Goal: Task Accomplishment & Management: Use online tool/utility

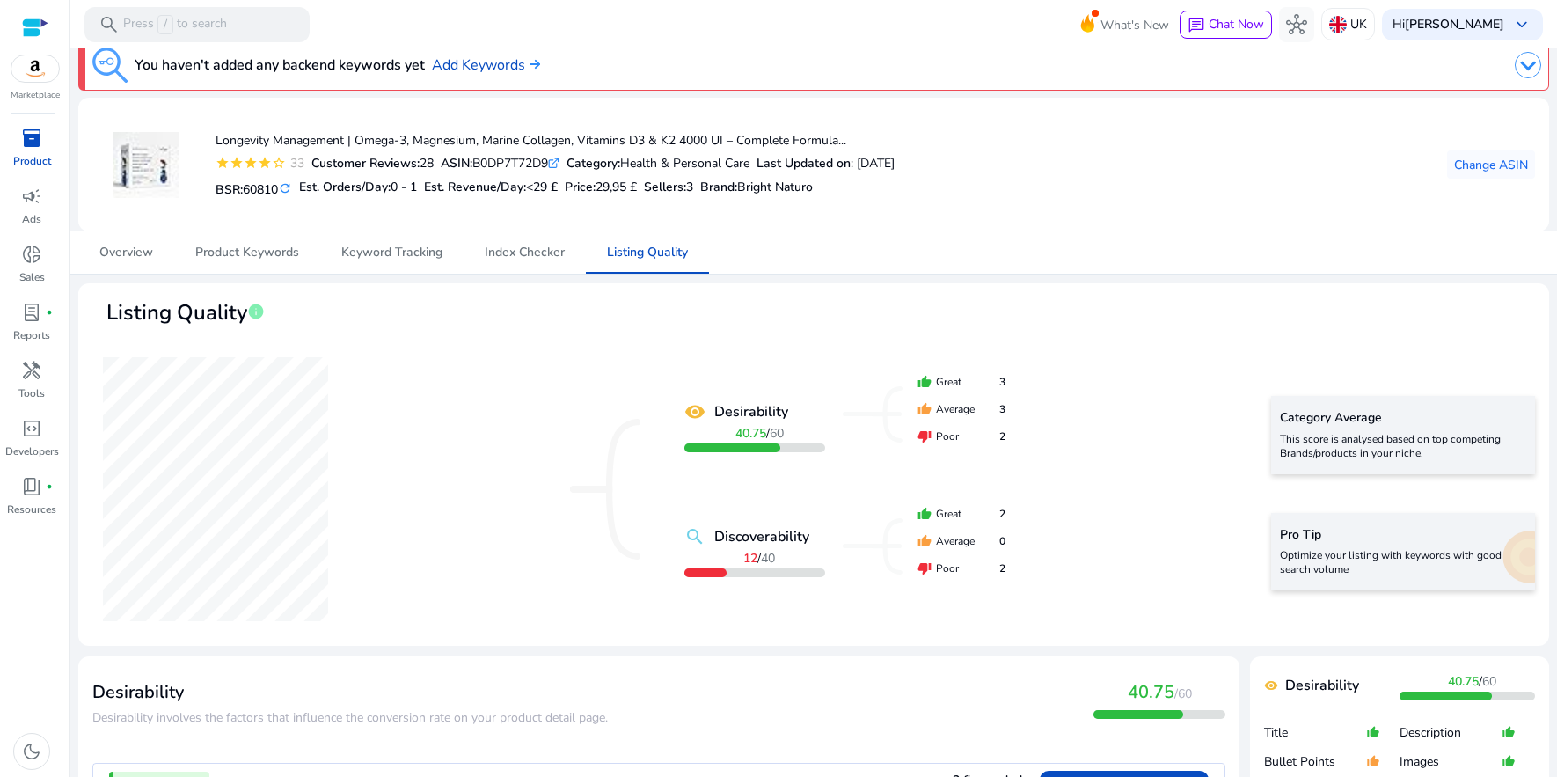
scroll to position [26, 0]
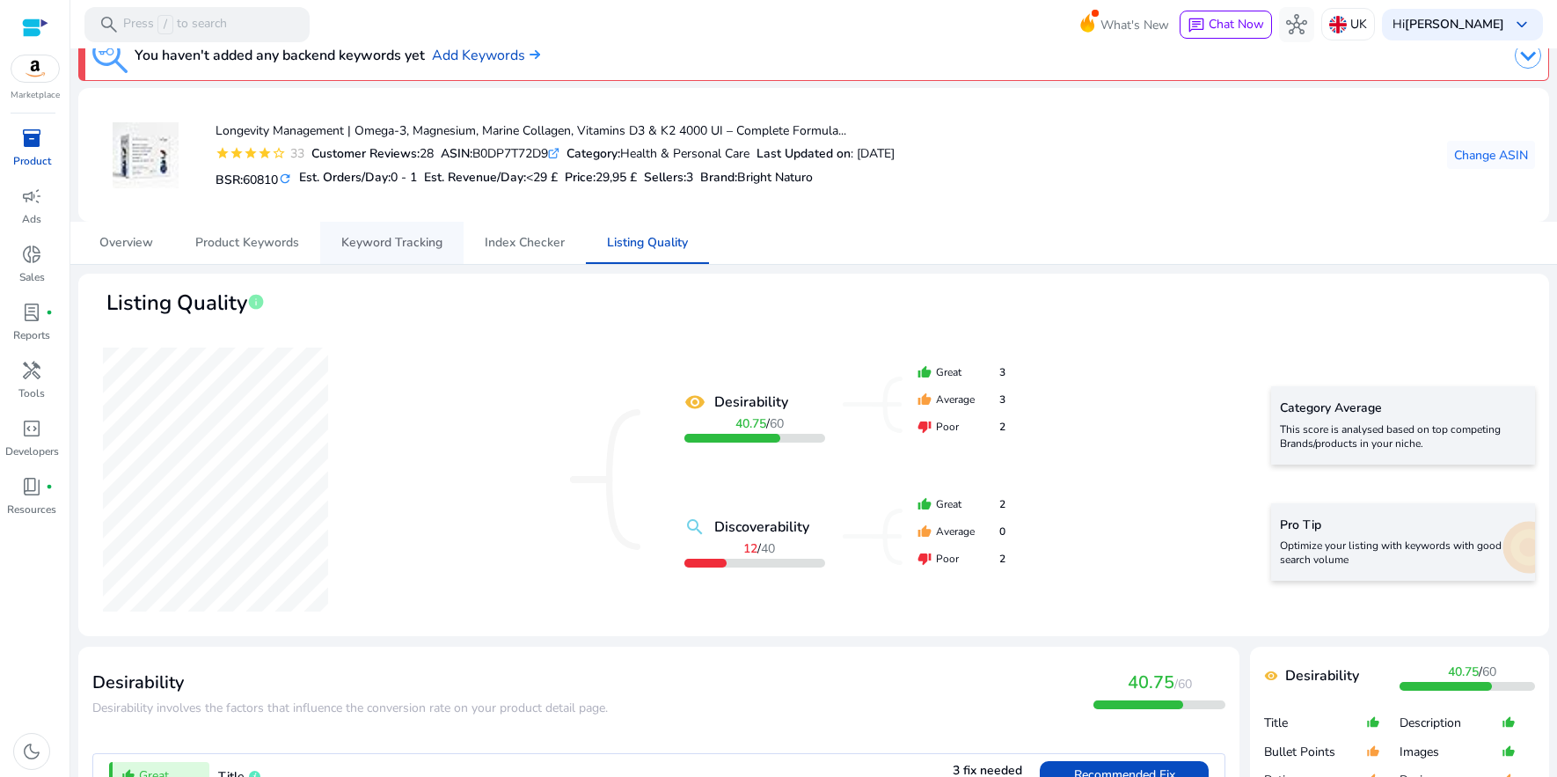
click at [385, 238] on span "Keyword Tracking" at bounding box center [391, 243] width 101 height 12
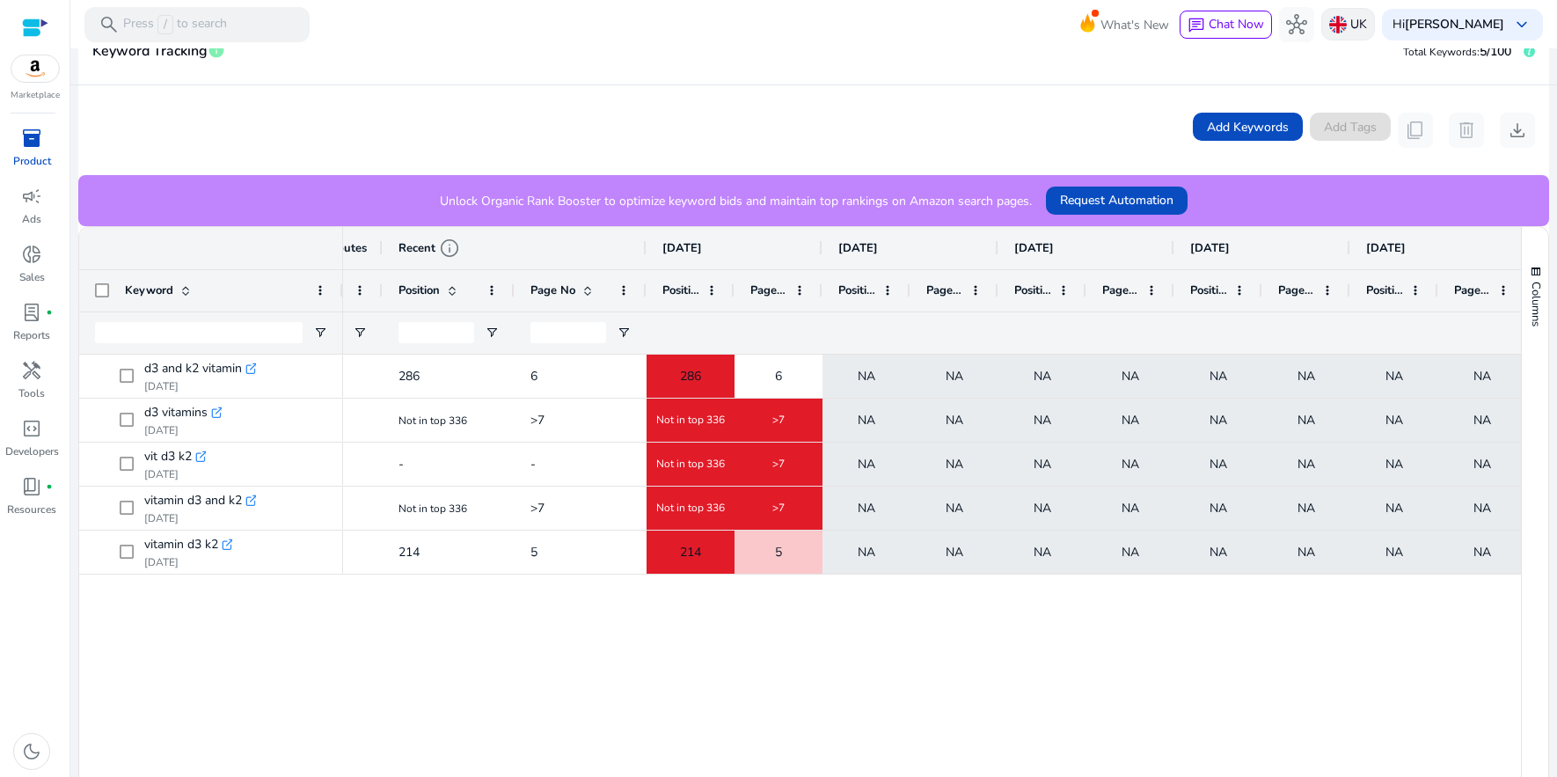
click at [1345, 38] on div "UK" at bounding box center [1348, 24] width 54 height 33
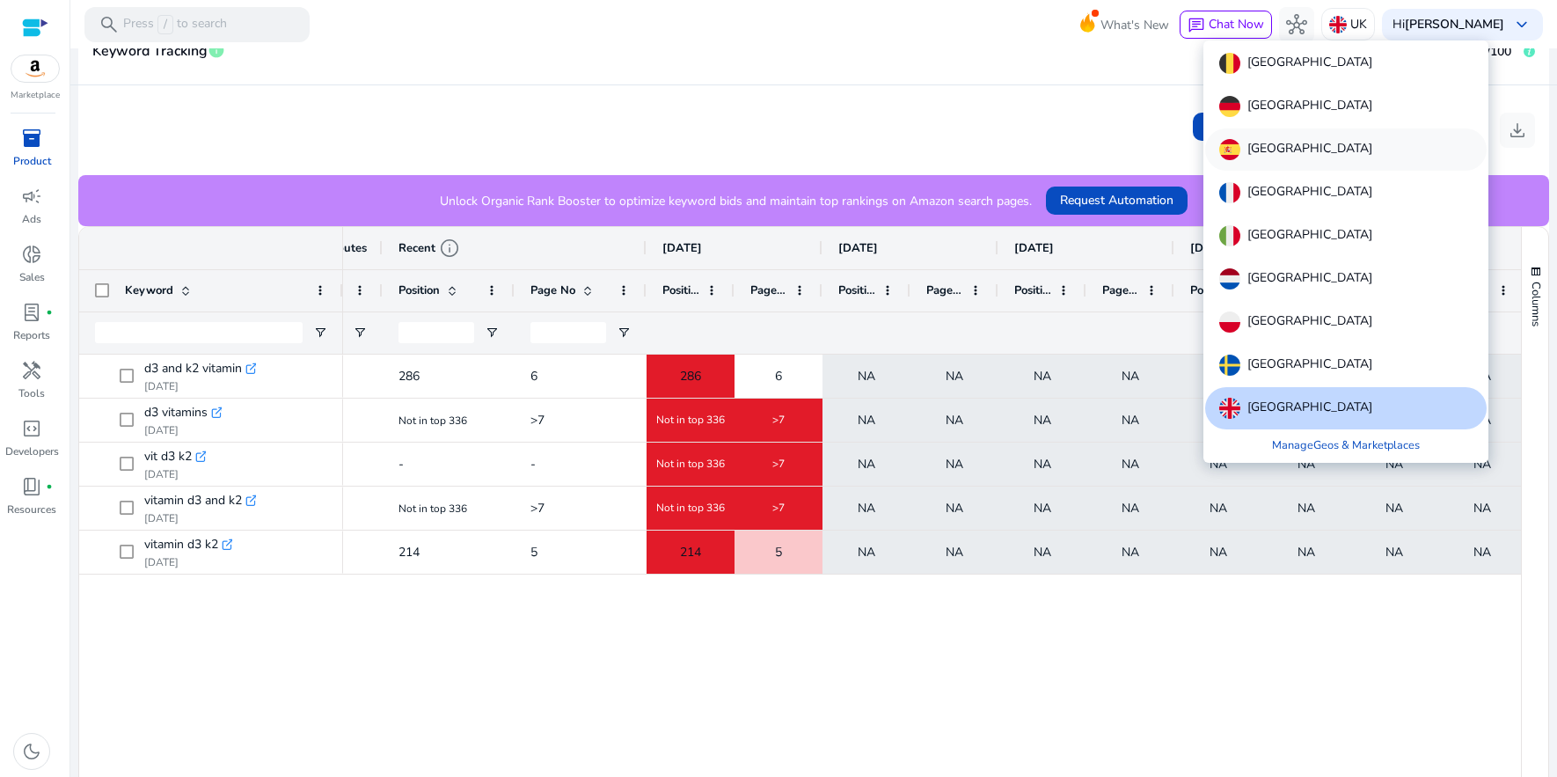
click at [1294, 148] on div "Spain" at bounding box center [1345, 149] width 281 height 42
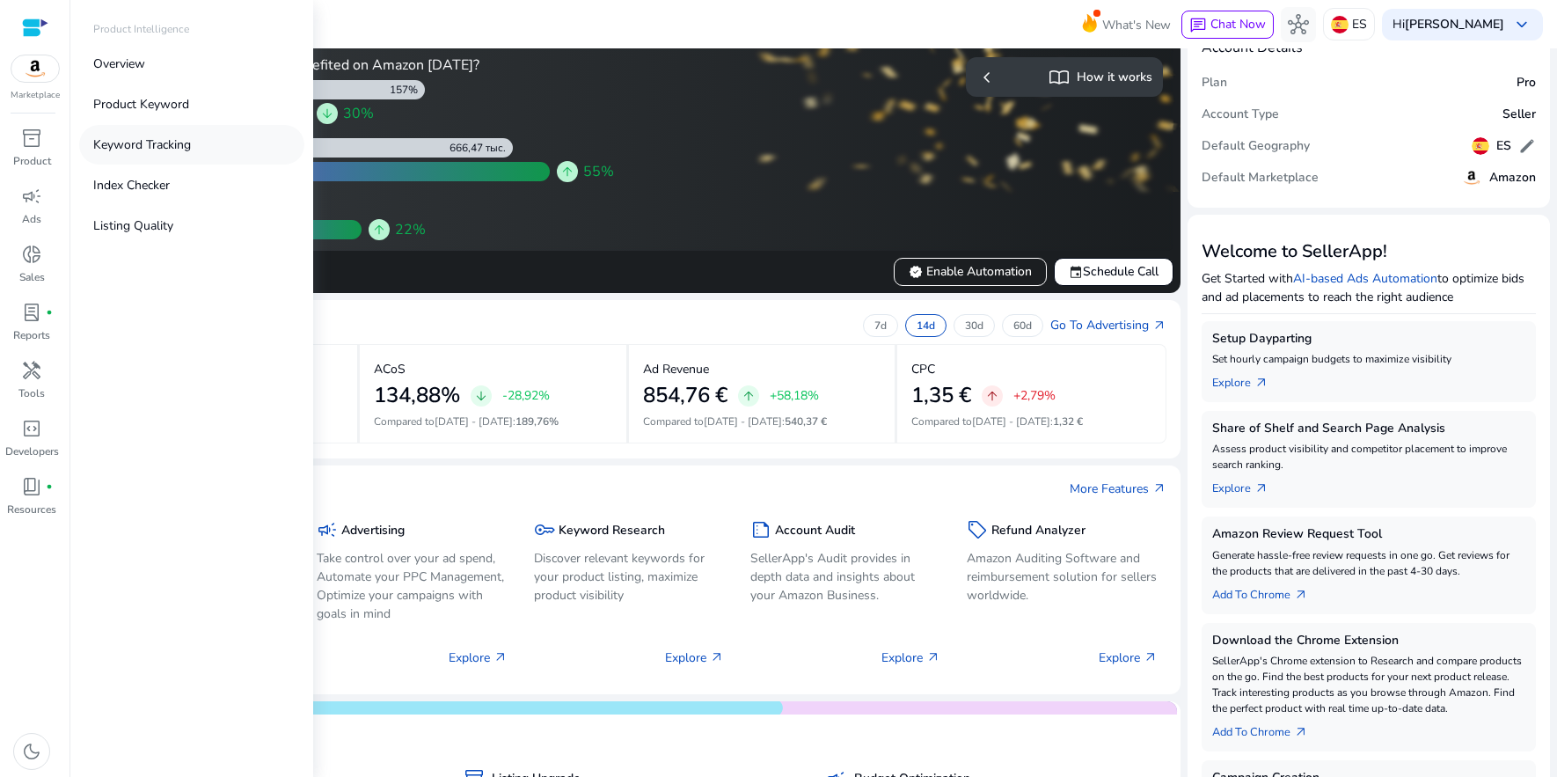
click at [133, 143] on p "Keyword Tracking" at bounding box center [142, 144] width 98 height 18
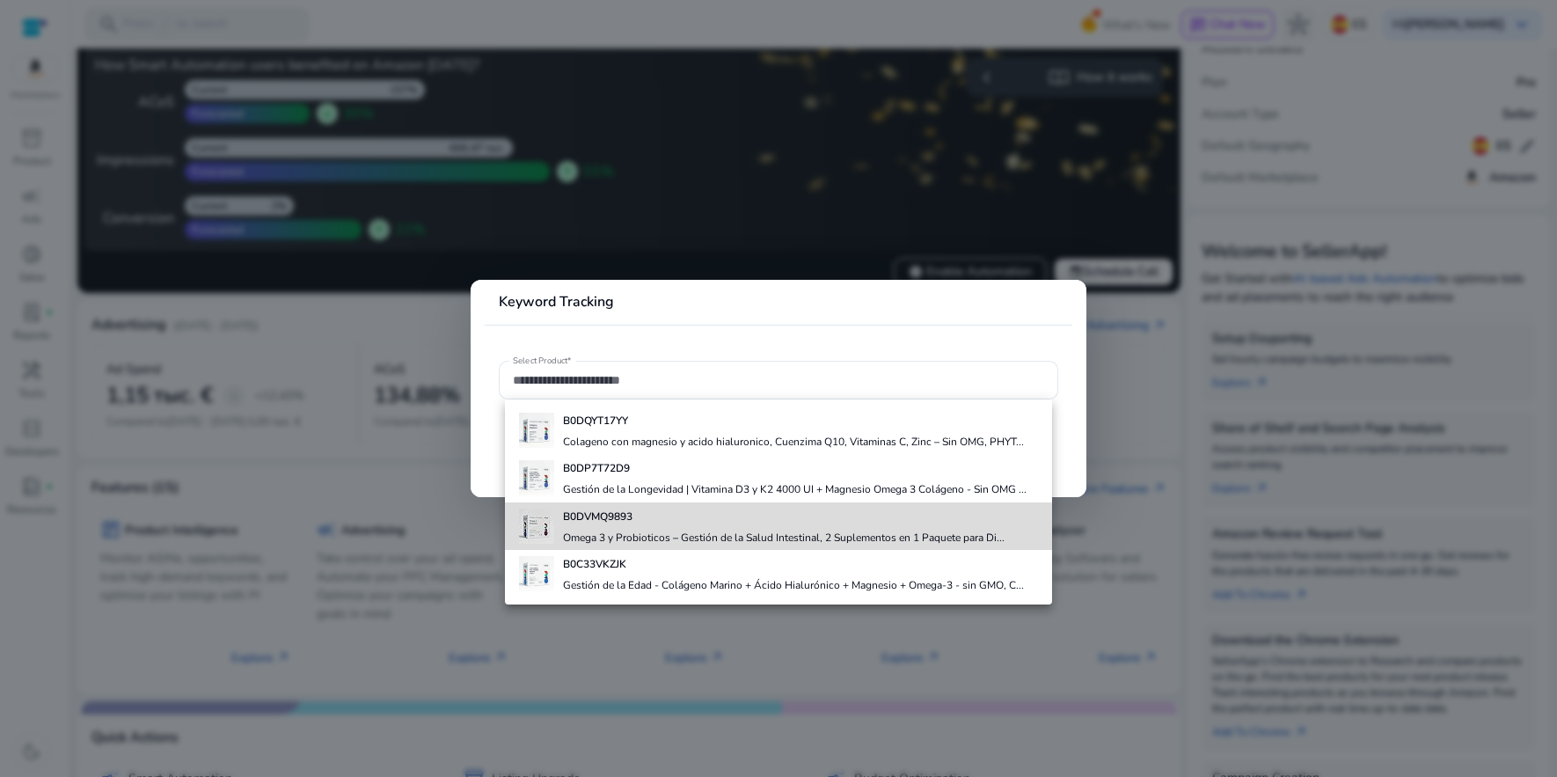
click at [628, 532] on h4 "Omega 3 y Probioticos – Gestión de la Salud Intestinal, 2 Suplementos en 1 Paqu…" at bounding box center [784, 537] width 442 height 14
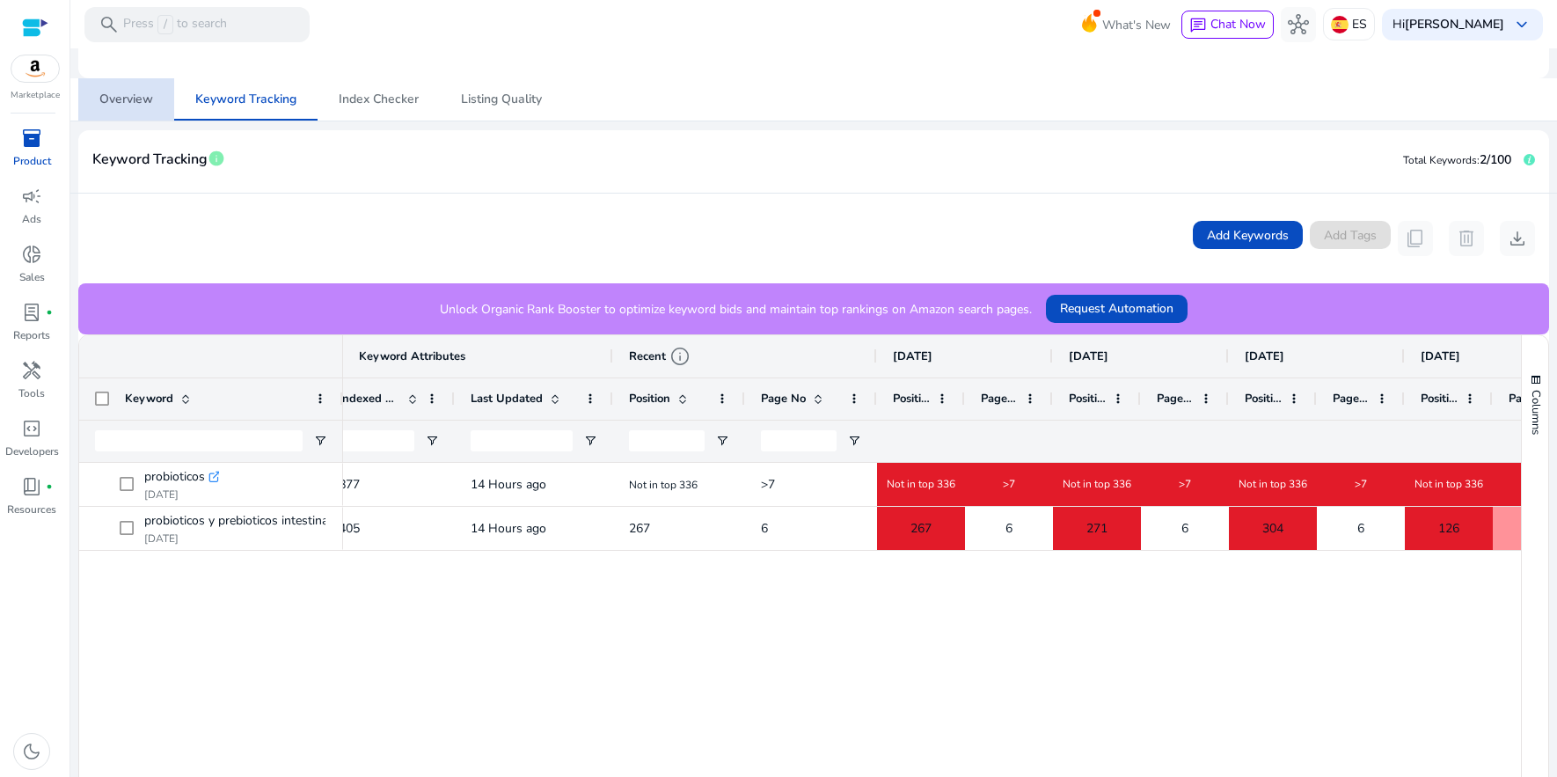
click at [106, 95] on span "Overview" at bounding box center [126, 99] width 54 height 12
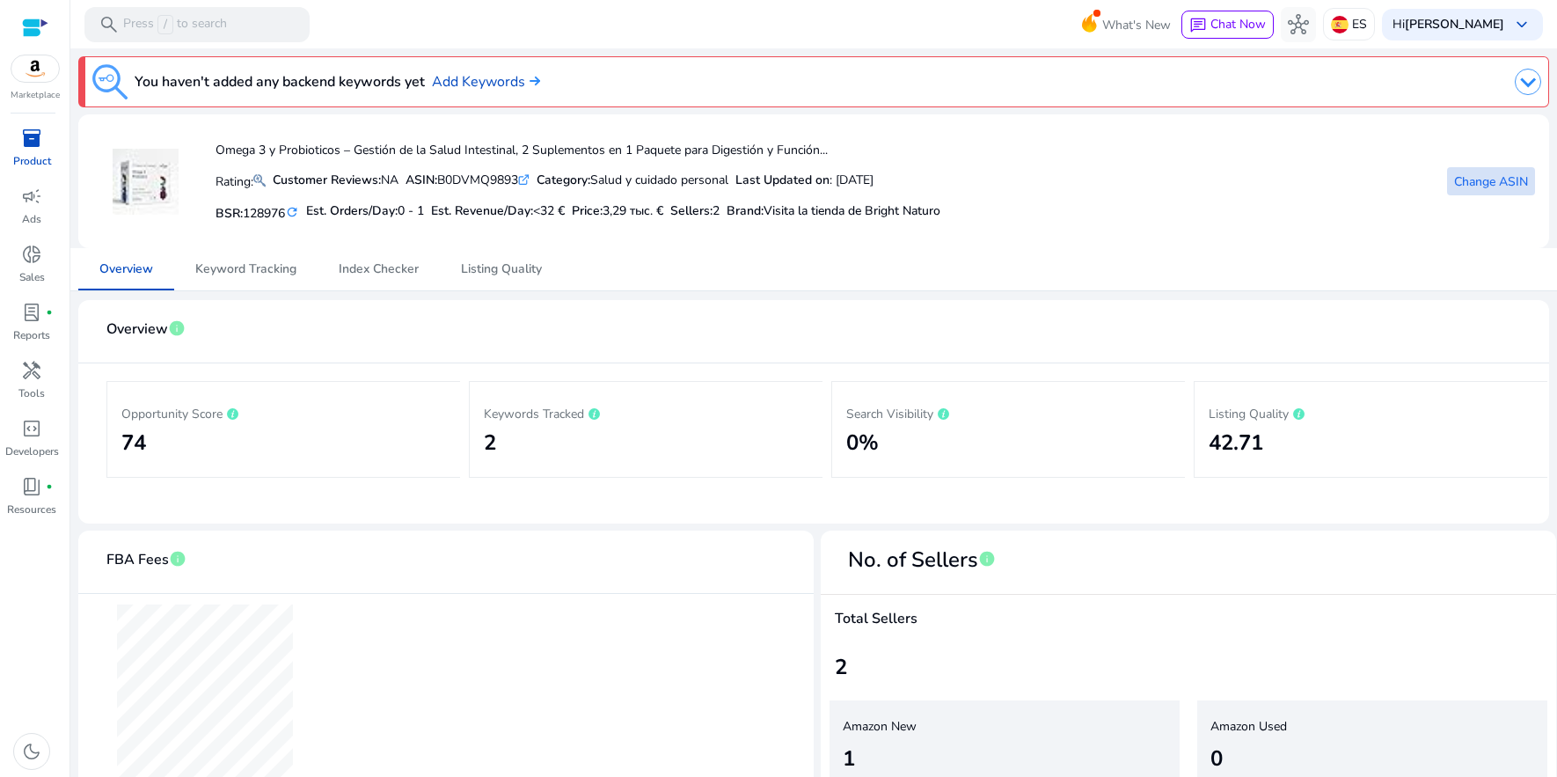
click at [1472, 186] on span "Change ASIN" at bounding box center [1491, 181] width 74 height 18
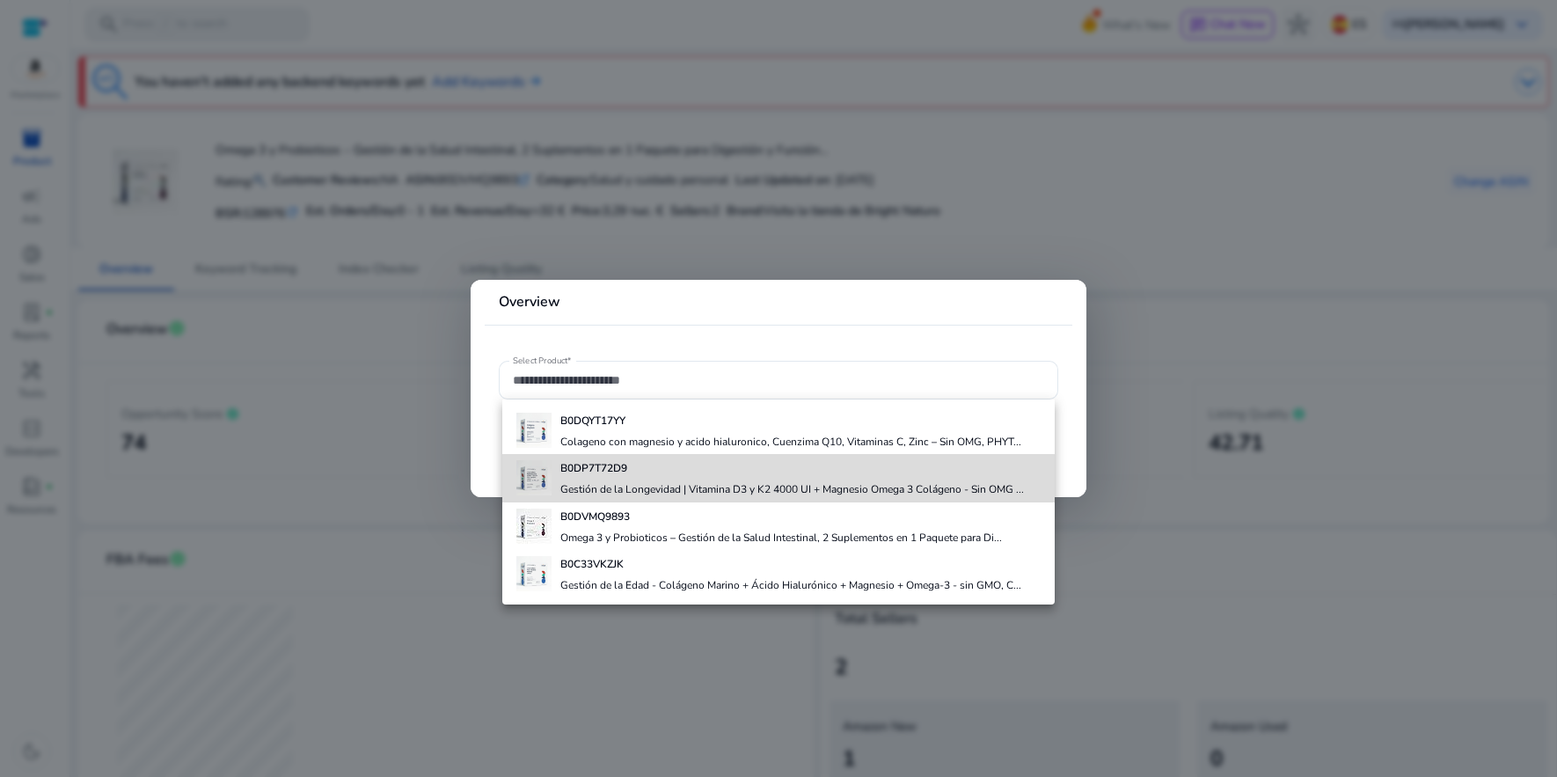
click at [748, 487] on h4 "Gestión de la Longevidad | Vitamina D3 y K2 4000 UI + Magnesio Omega 3 Colágeno…" at bounding box center [792, 489] width 464 height 14
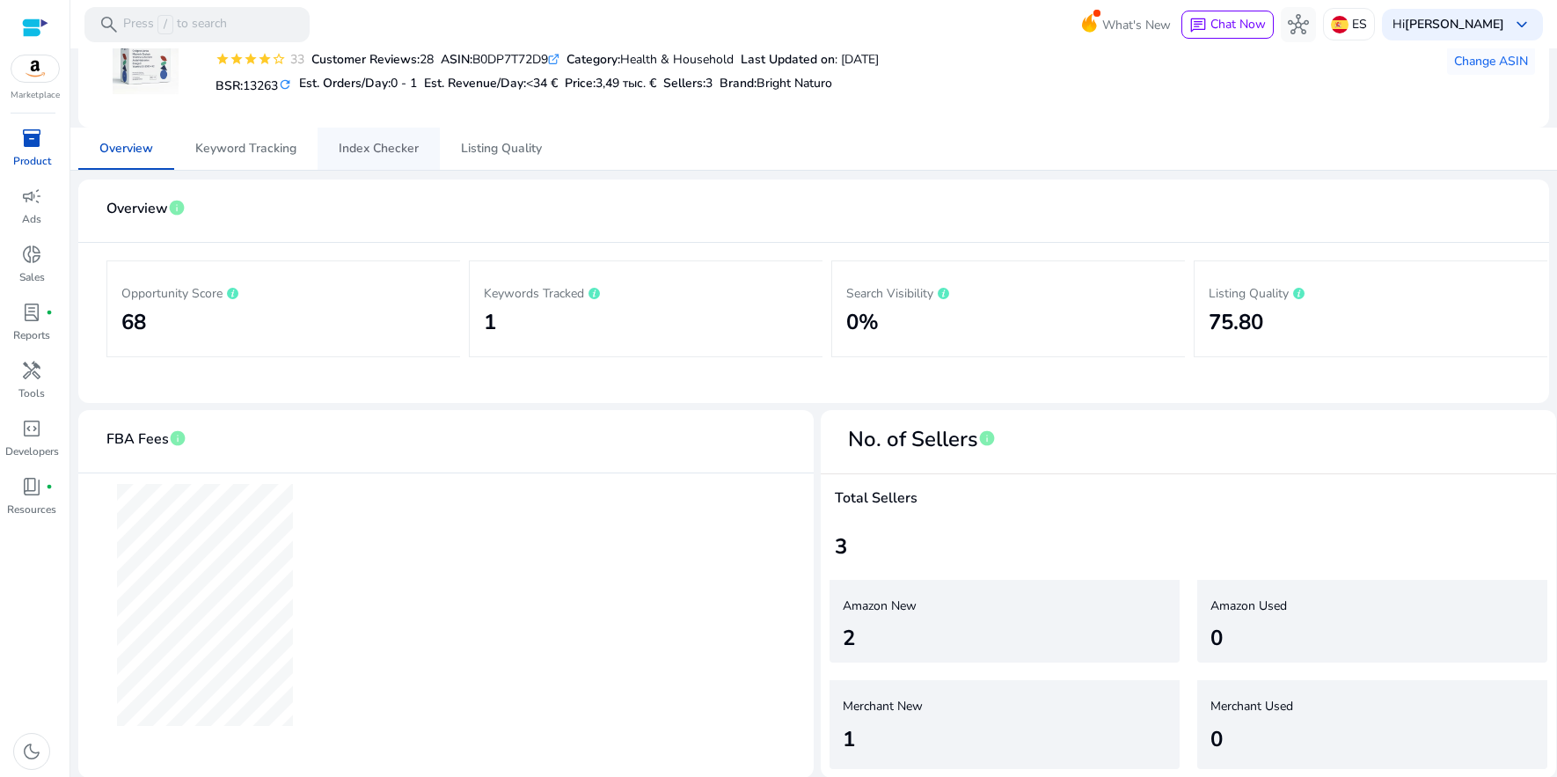
click at [412, 151] on span "Index Checker" at bounding box center [379, 149] width 80 height 12
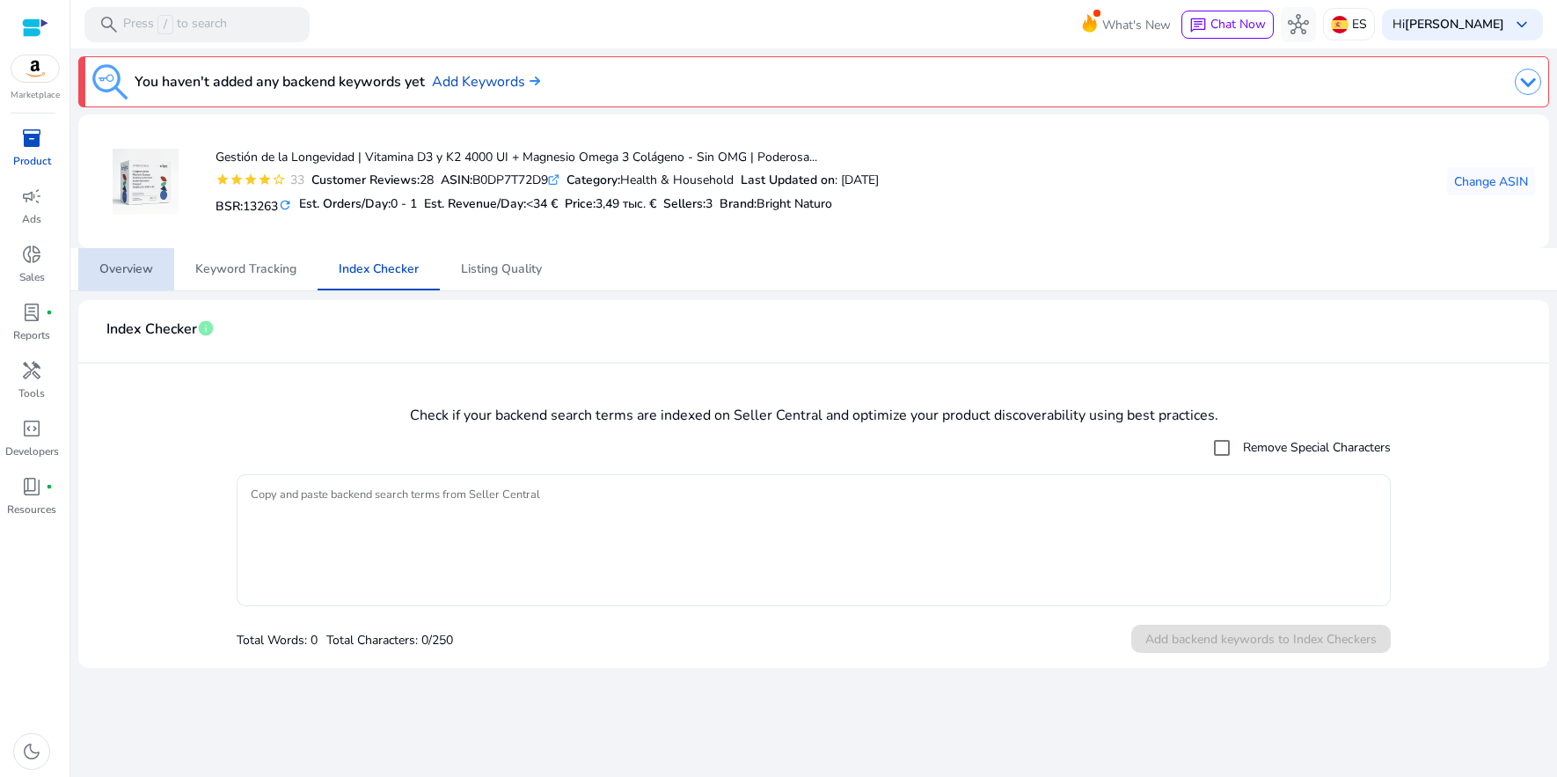
click at [135, 273] on span "Overview" at bounding box center [126, 269] width 54 height 12
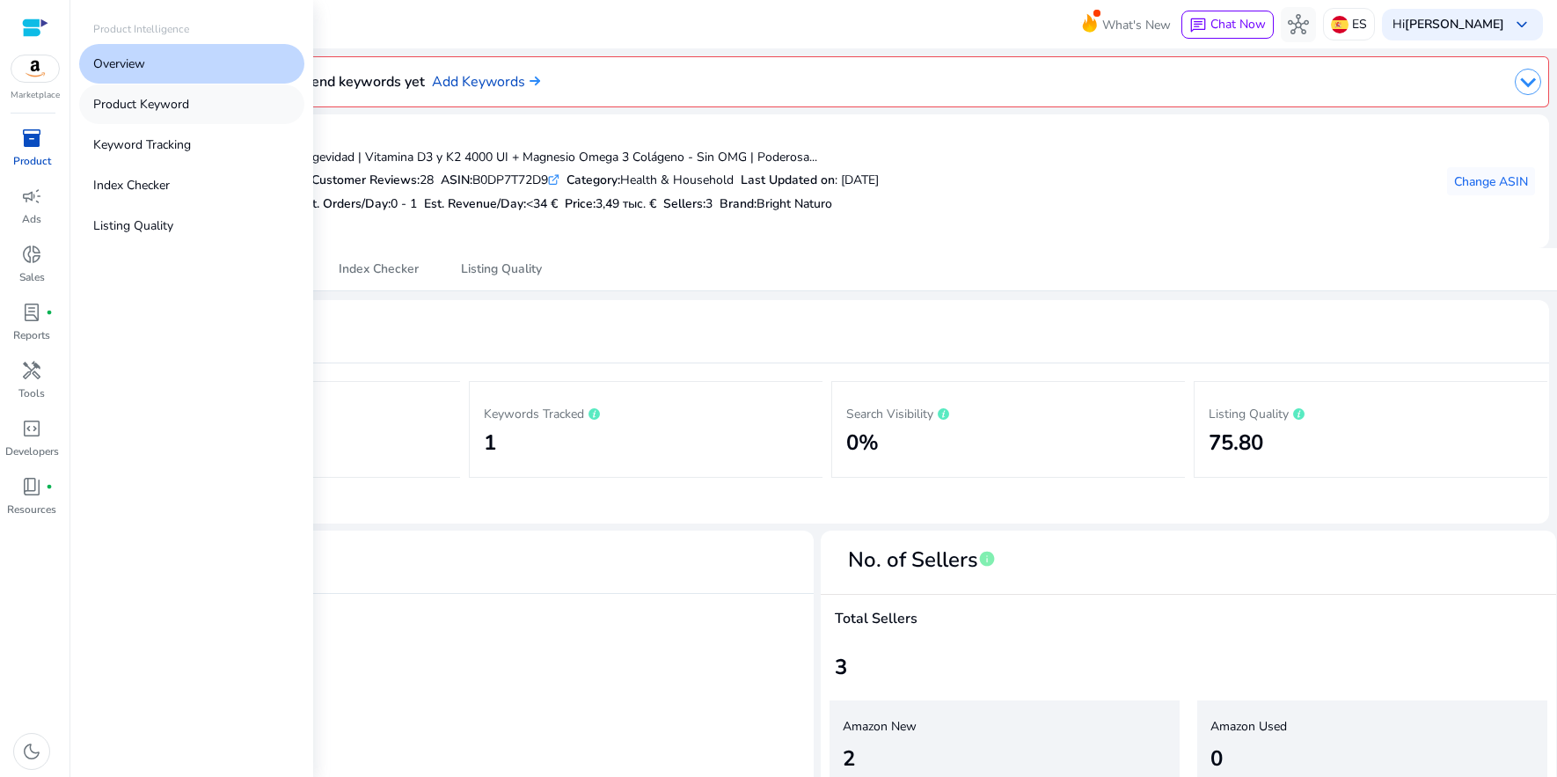
click at [171, 105] on p "Product Keyword" at bounding box center [141, 104] width 96 height 18
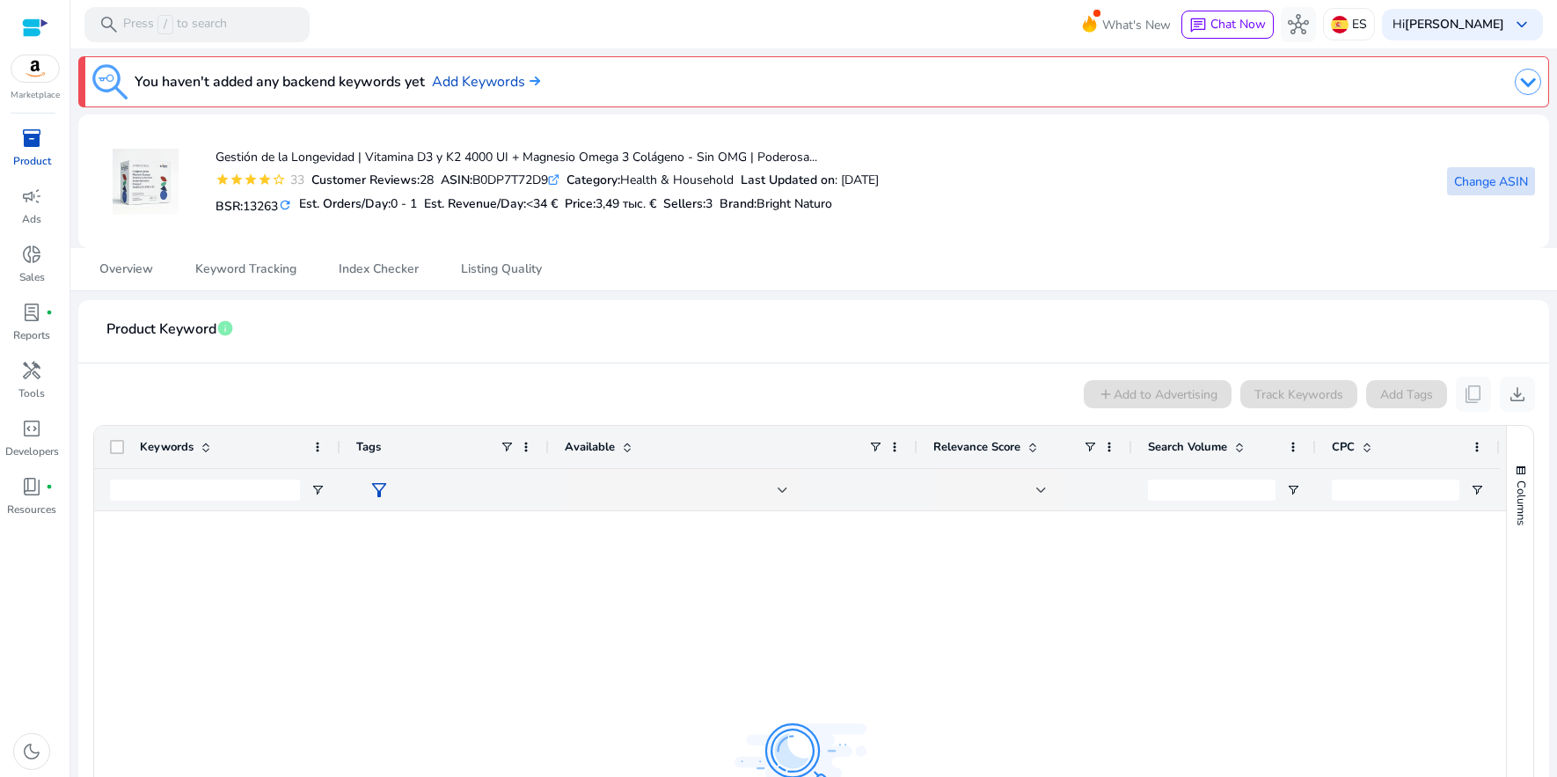
click at [1487, 185] on span "Change ASIN" at bounding box center [1491, 181] width 74 height 18
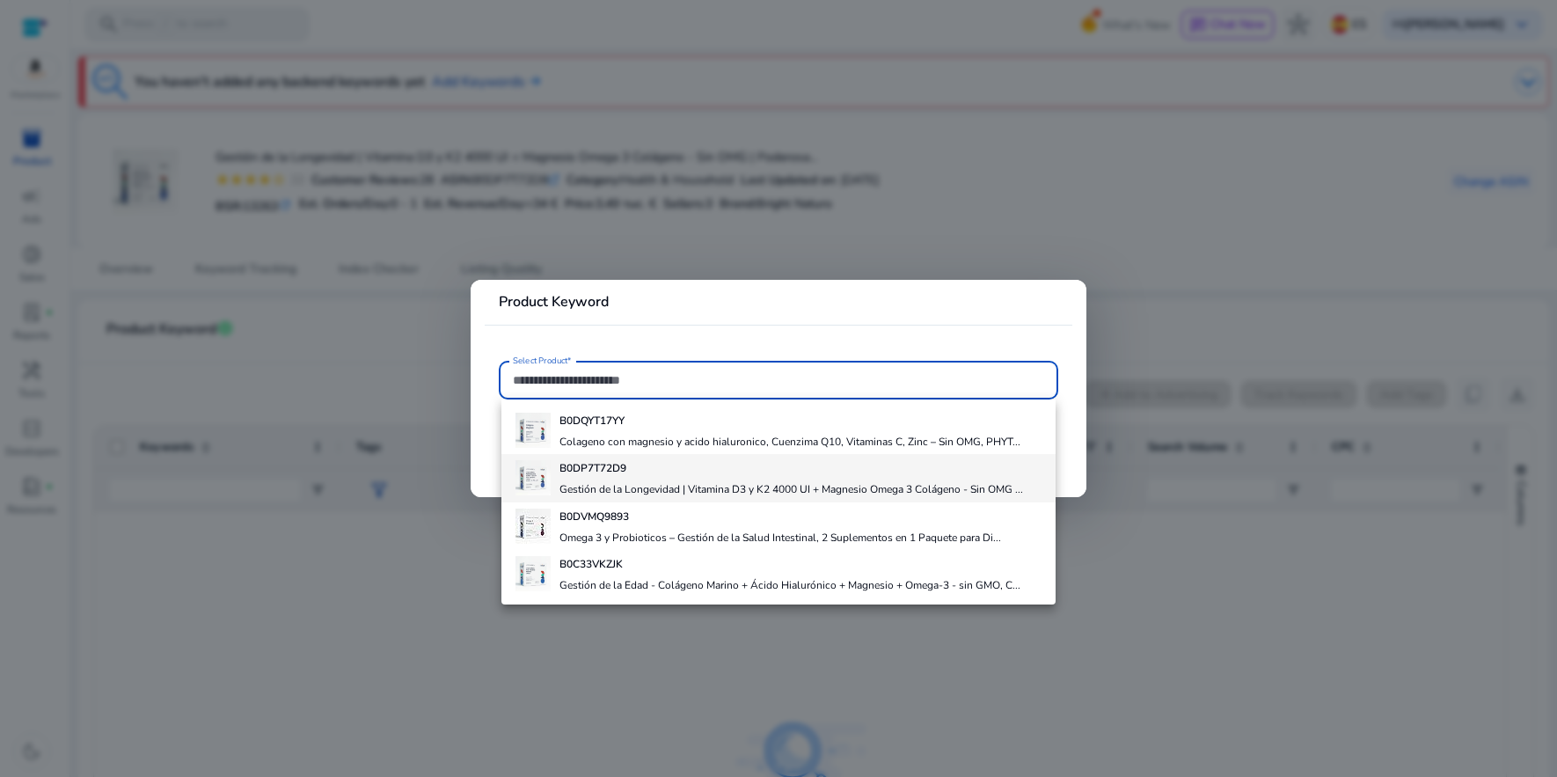
click at [795, 490] on h4 "Gestión de la Longevidad | Vitamina D3 y K2 4000 UI + Magnesio Omega 3 Colágeno…" at bounding box center [791, 489] width 464 height 14
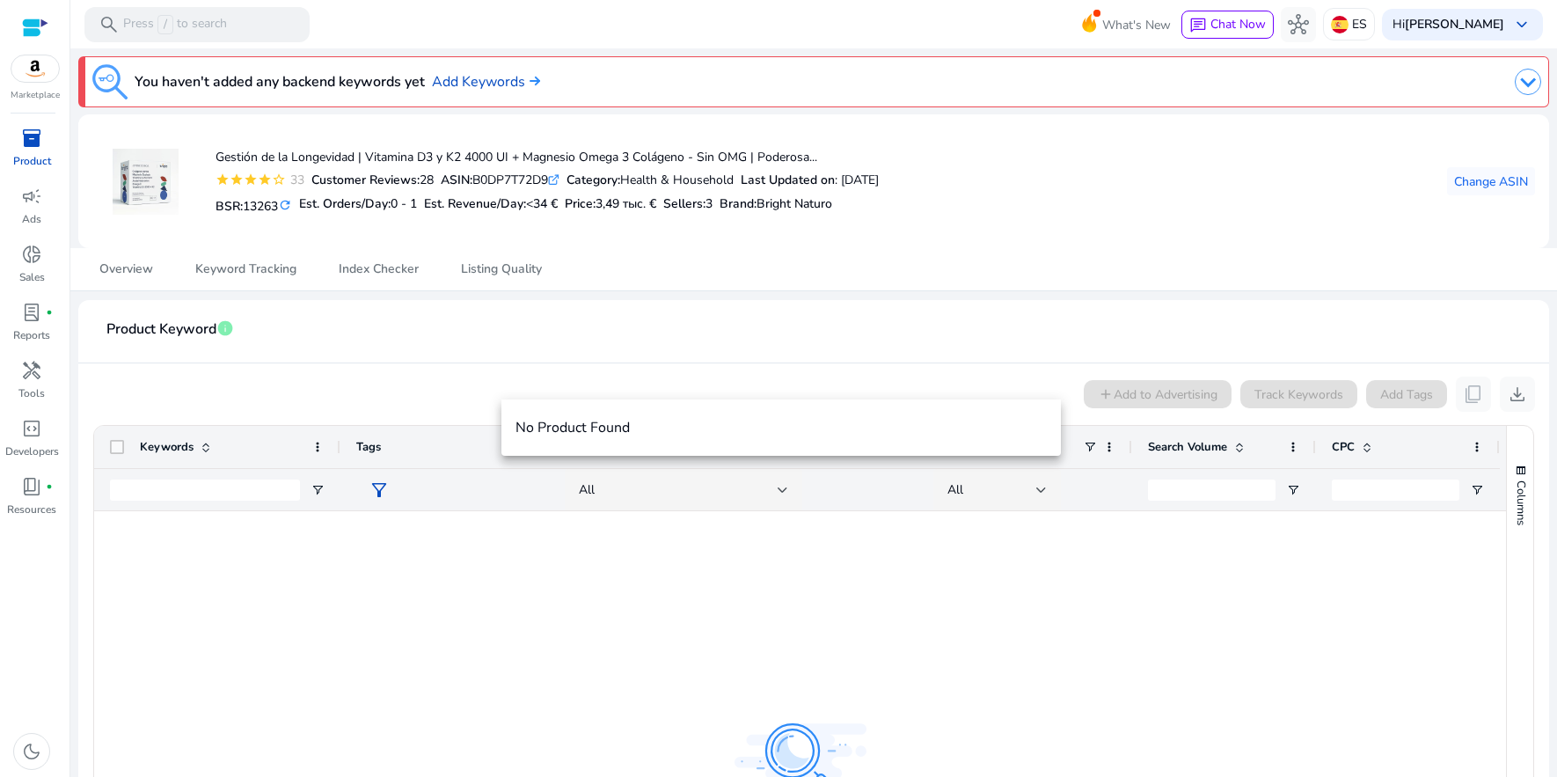
type input "**********"
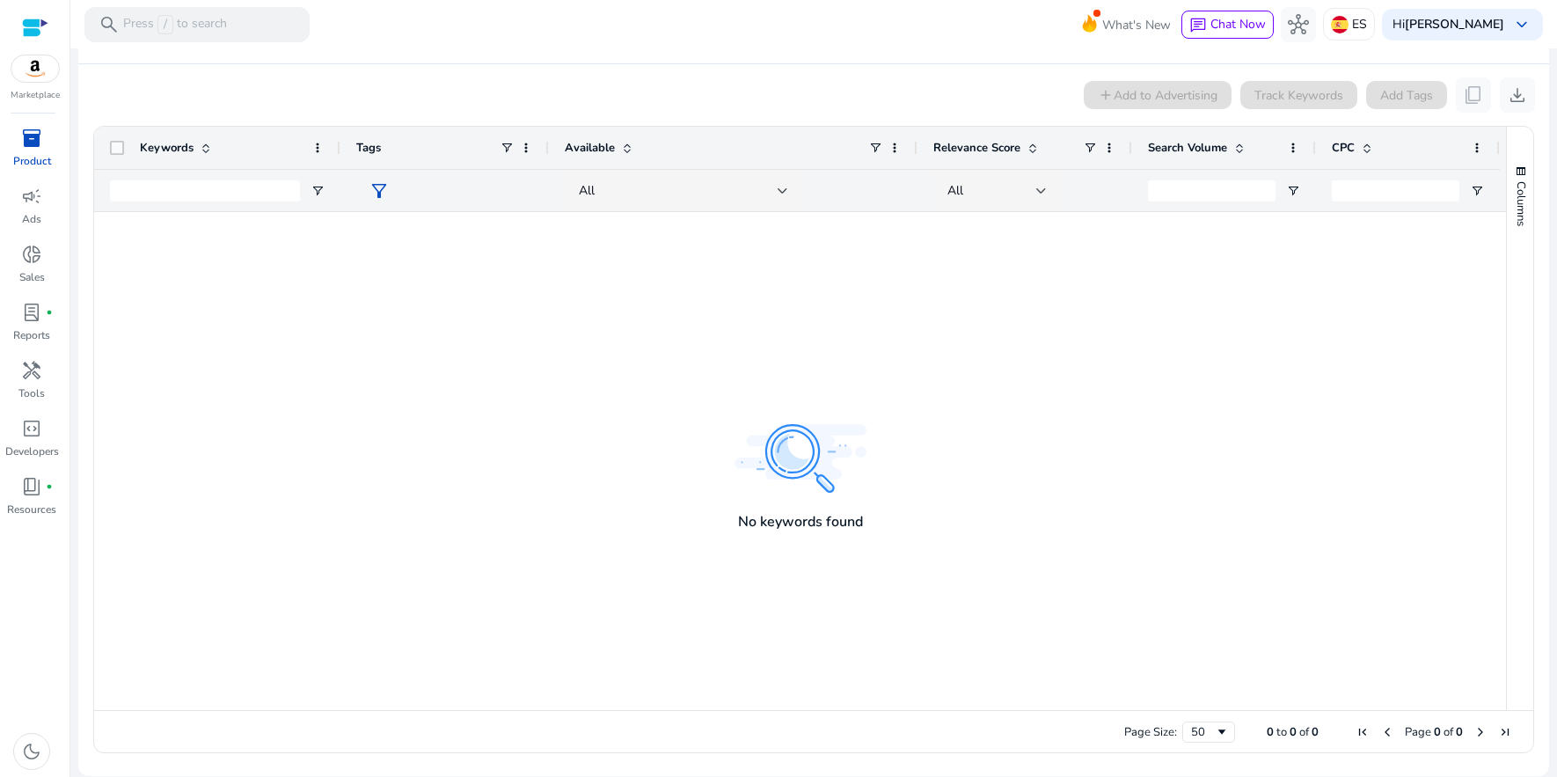
click at [794, 495] on div at bounding box center [800, 461] width 1412 height 498
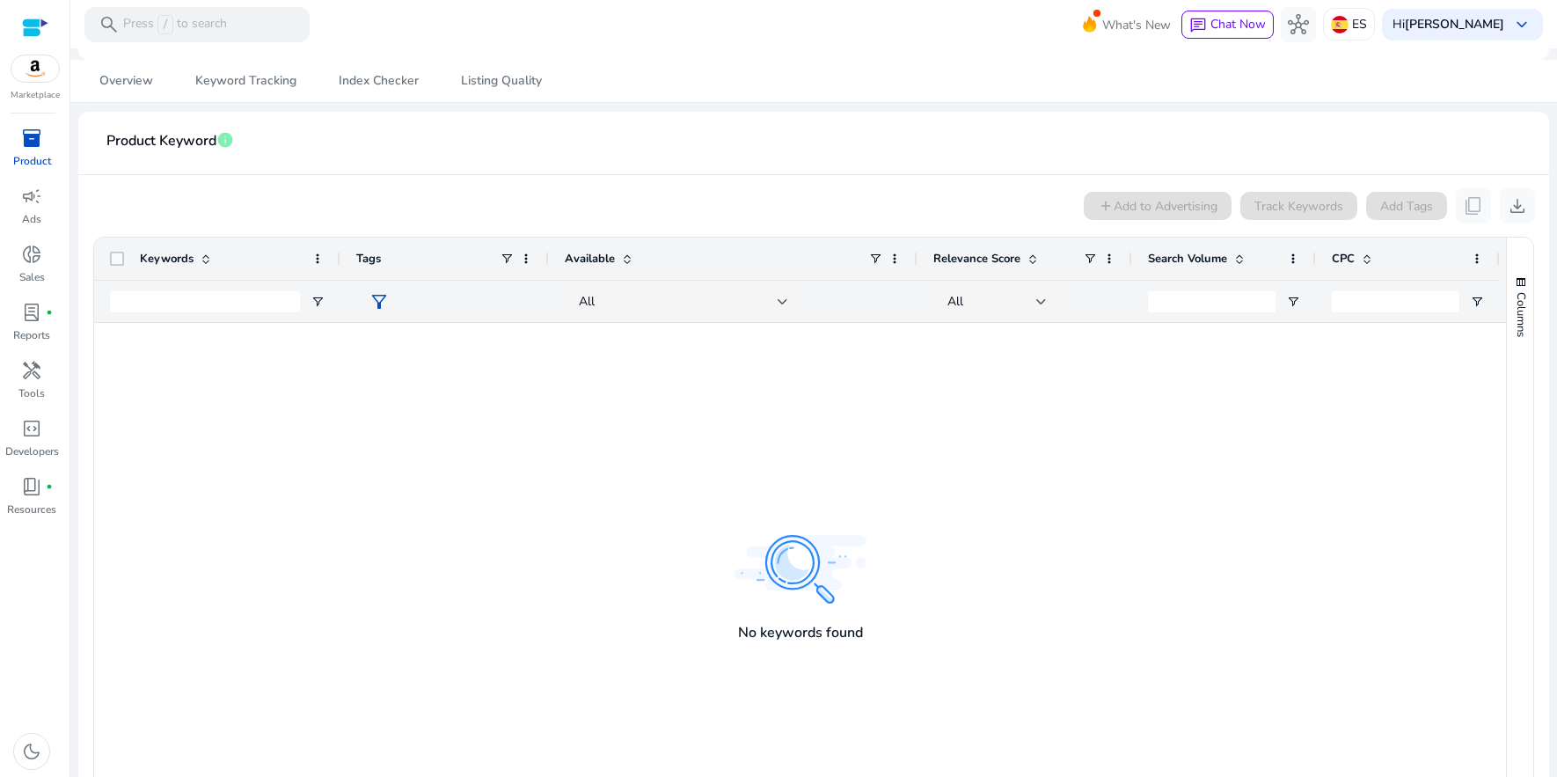
scroll to position [187, 0]
click at [1160, 208] on div "add Add to Advertising Track Keywords Add Tags content_copy download" at bounding box center [813, 206] width 1443 height 35
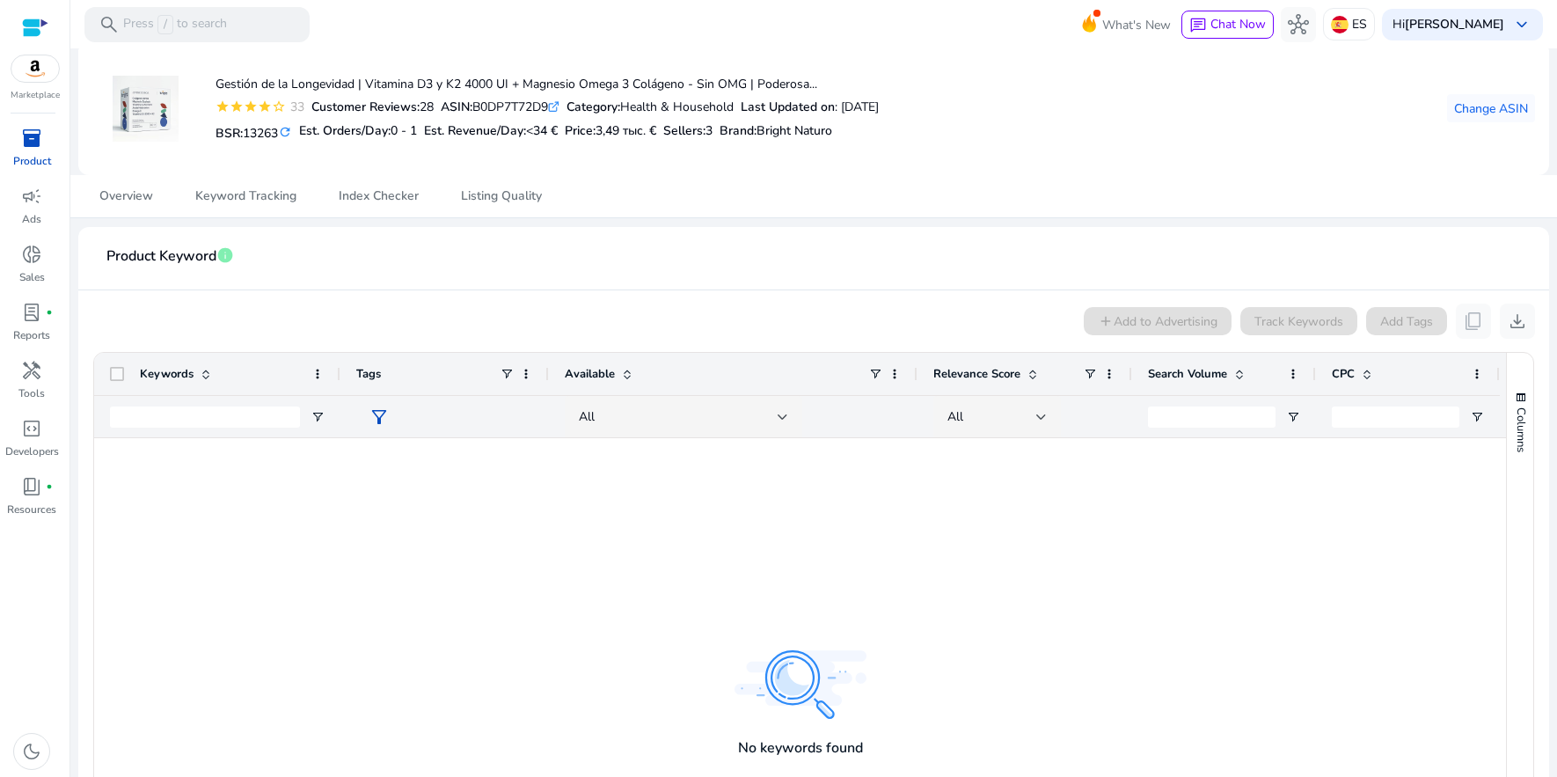
scroll to position [68, 0]
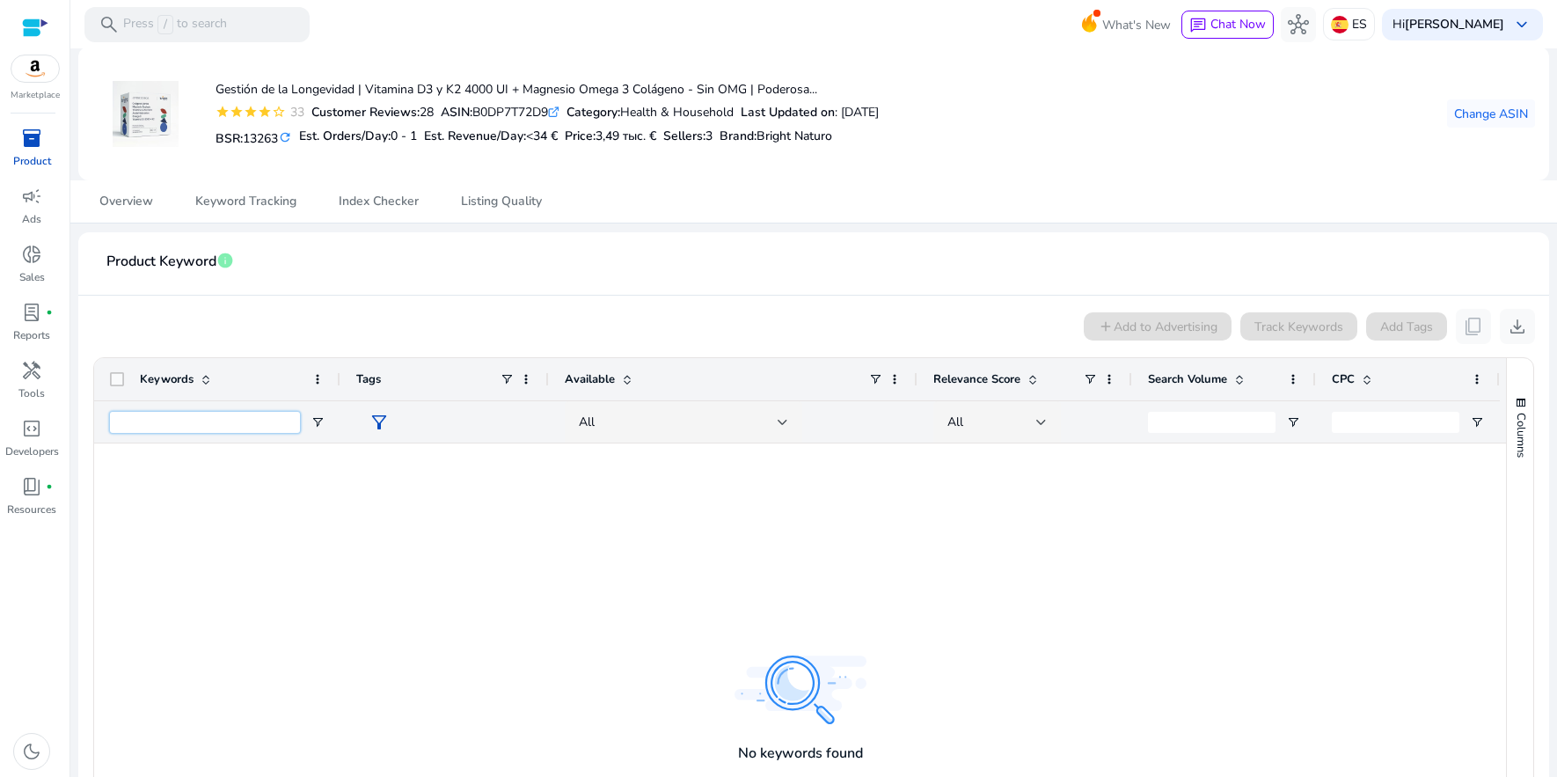
click at [264, 424] on input "Keywords Filter Input" at bounding box center [205, 422] width 190 height 21
click at [322, 422] on span "Open Filter Menu" at bounding box center [318, 422] width 14 height 14
drag, startPoint x: 328, startPoint y: 335, endPoint x: 340, endPoint y: 340, distance: 13.4
click at [328, 334] on div "add Add to Advertising Track Keywords Add Tags content_copy download" at bounding box center [813, 326] width 1443 height 35
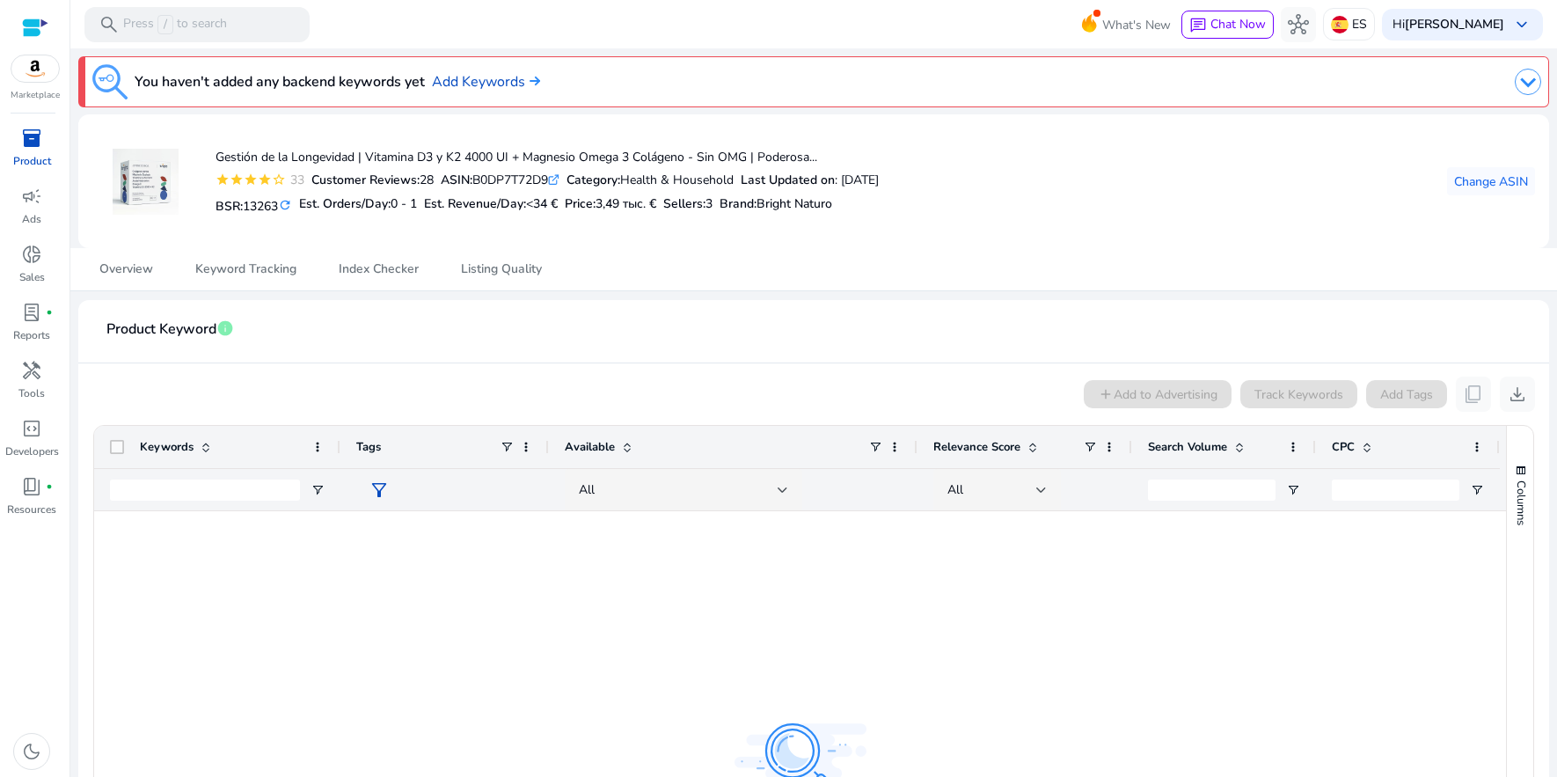
scroll to position [0, 0]
click at [248, 275] on span "Keyword Tracking" at bounding box center [245, 269] width 101 height 12
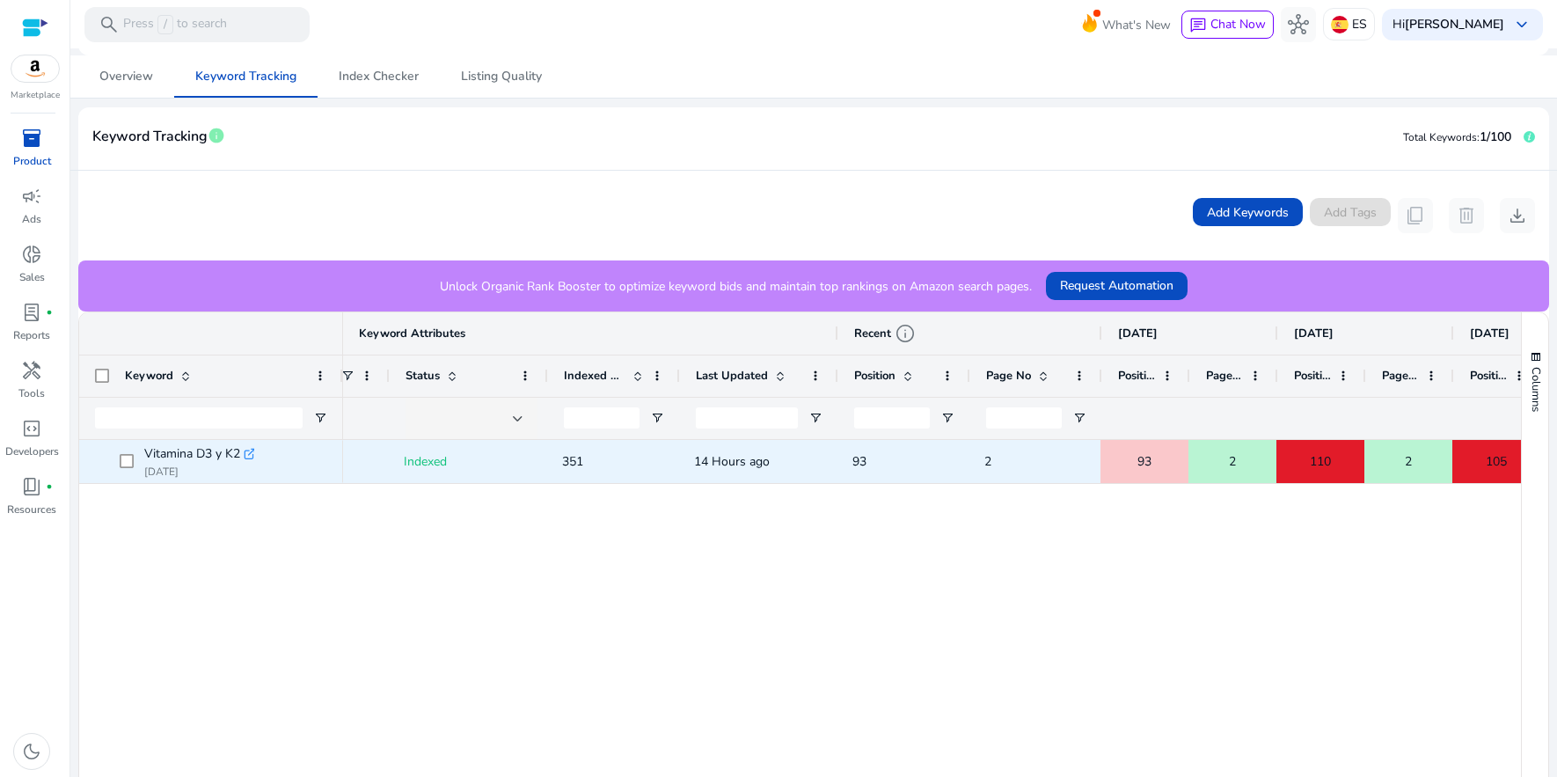
scroll to position [0, 117]
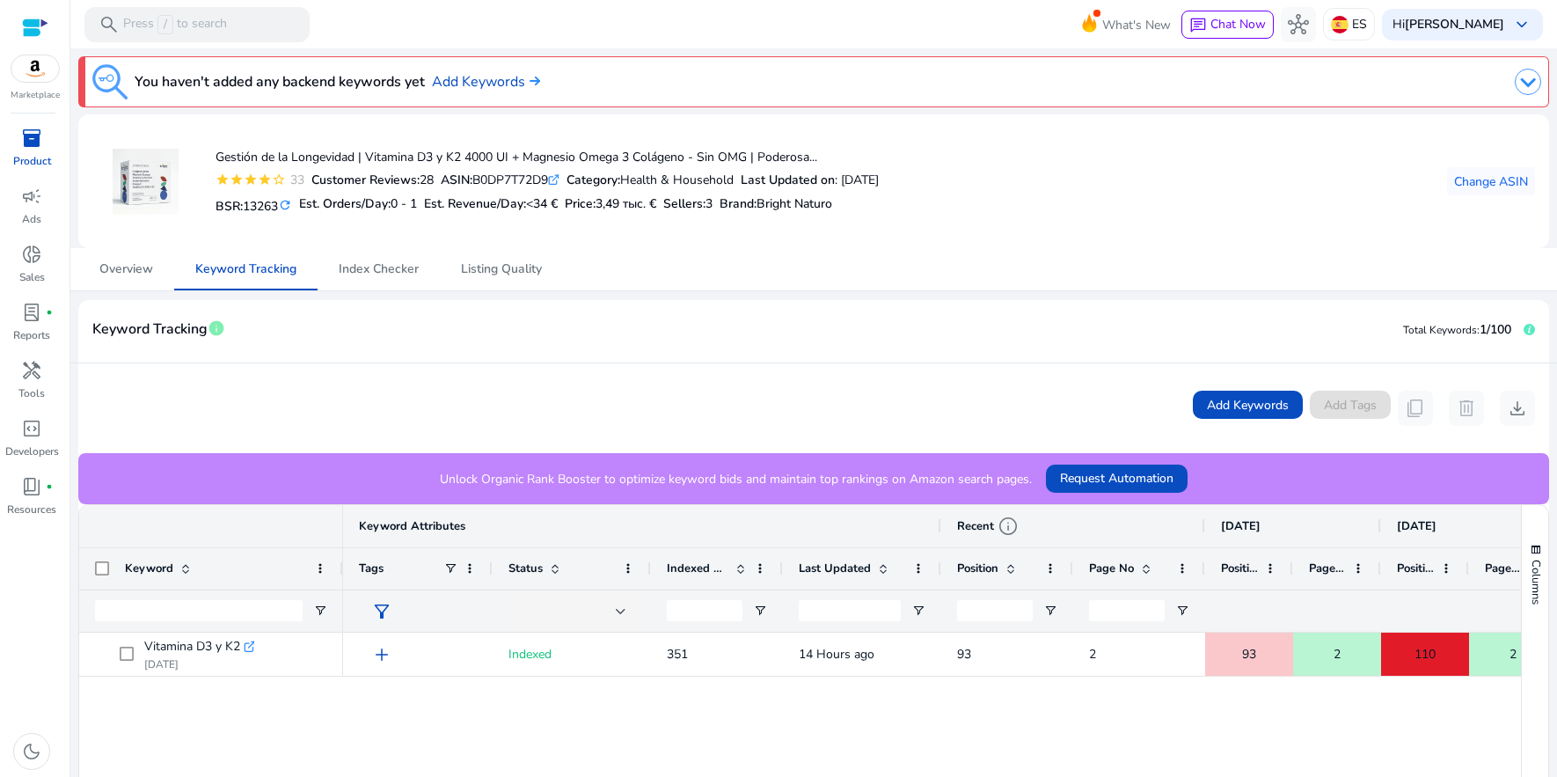
scroll to position [193, 0]
click at [516, 80] on link "Add Keywords" at bounding box center [486, 81] width 108 height 21
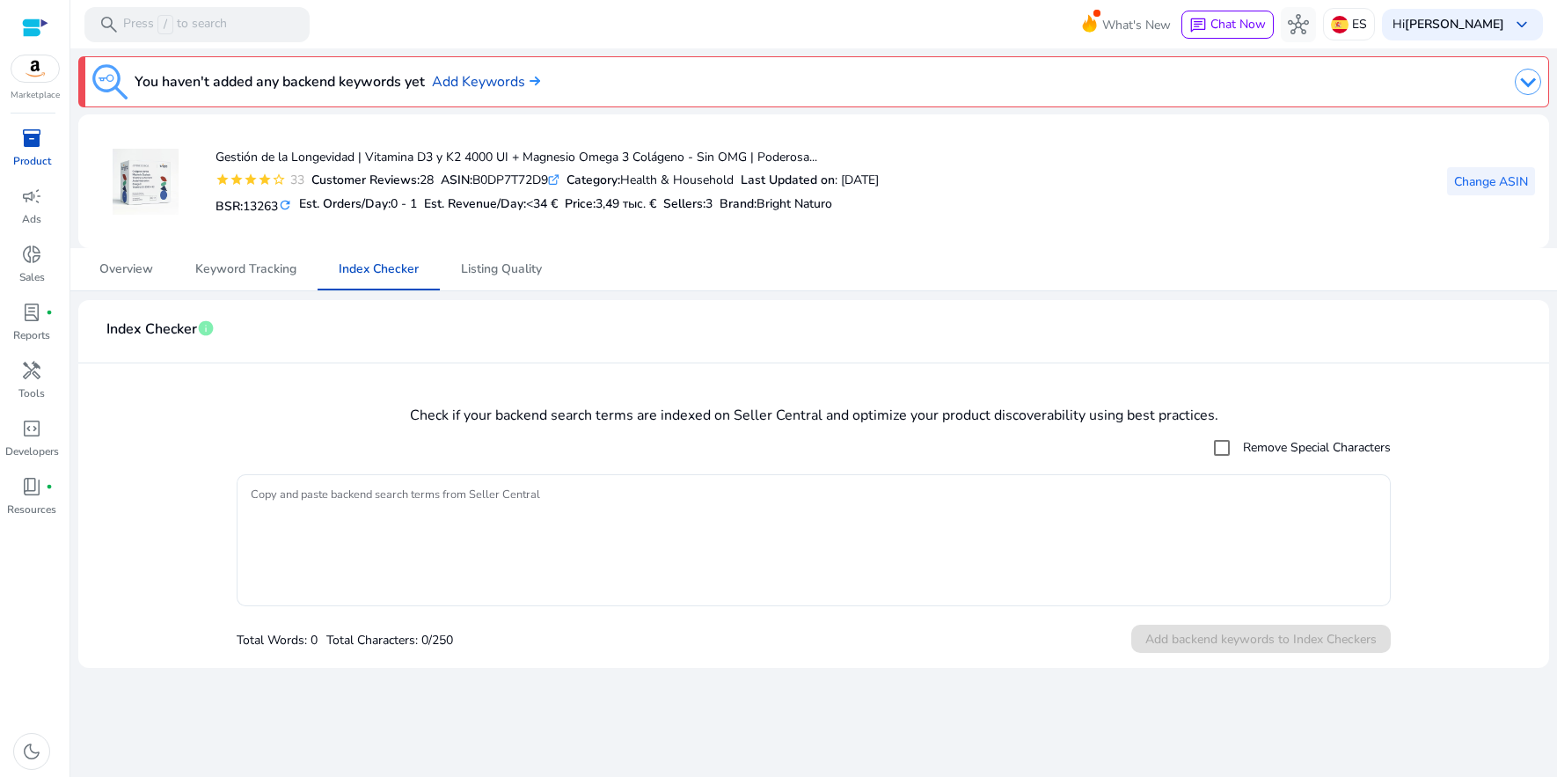
click at [1469, 184] on span "Change ASIN" at bounding box center [1491, 181] width 74 height 18
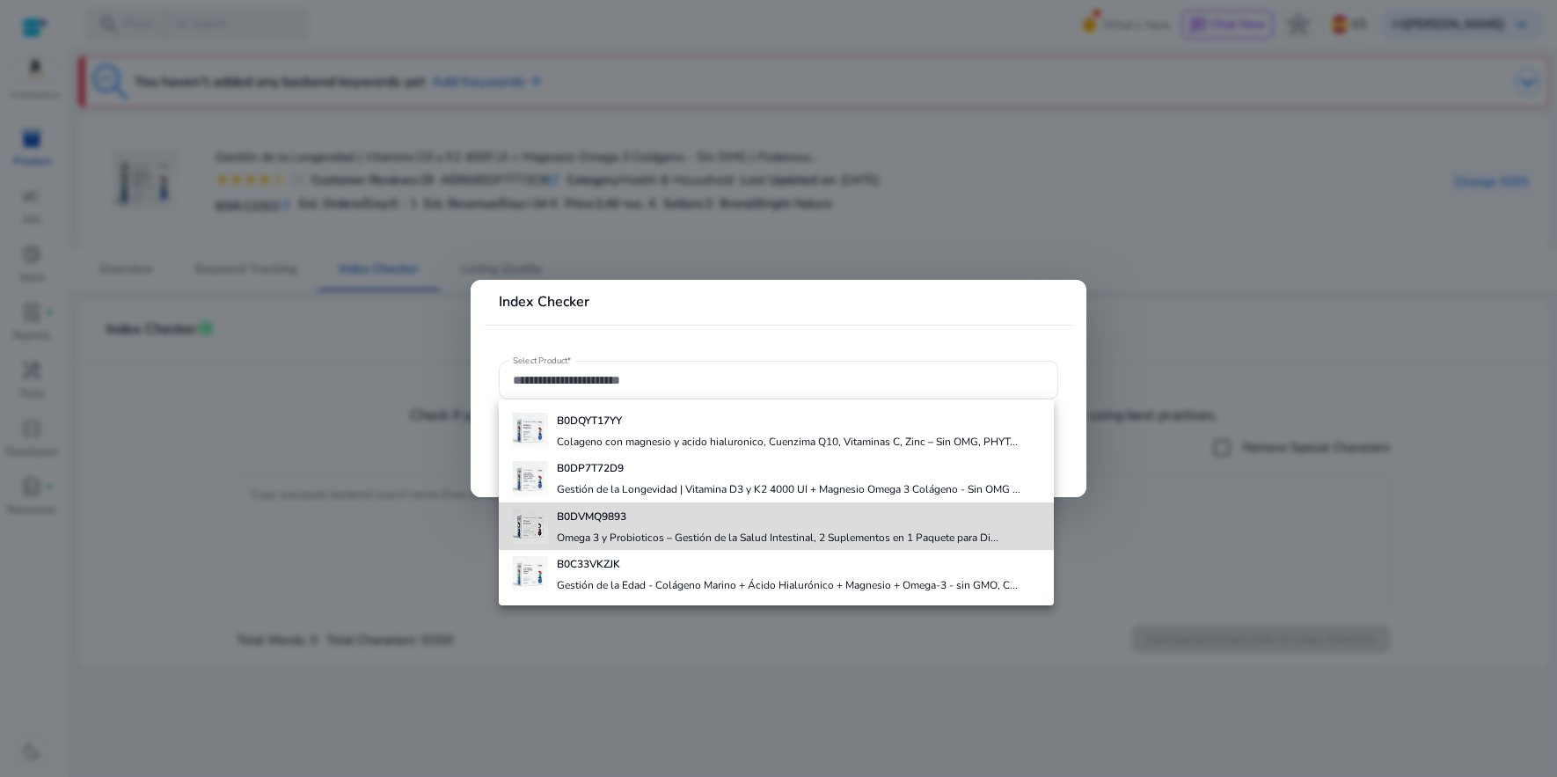
click at [814, 522] on h4 "B0DVMQ9893" at bounding box center [778, 516] width 442 height 14
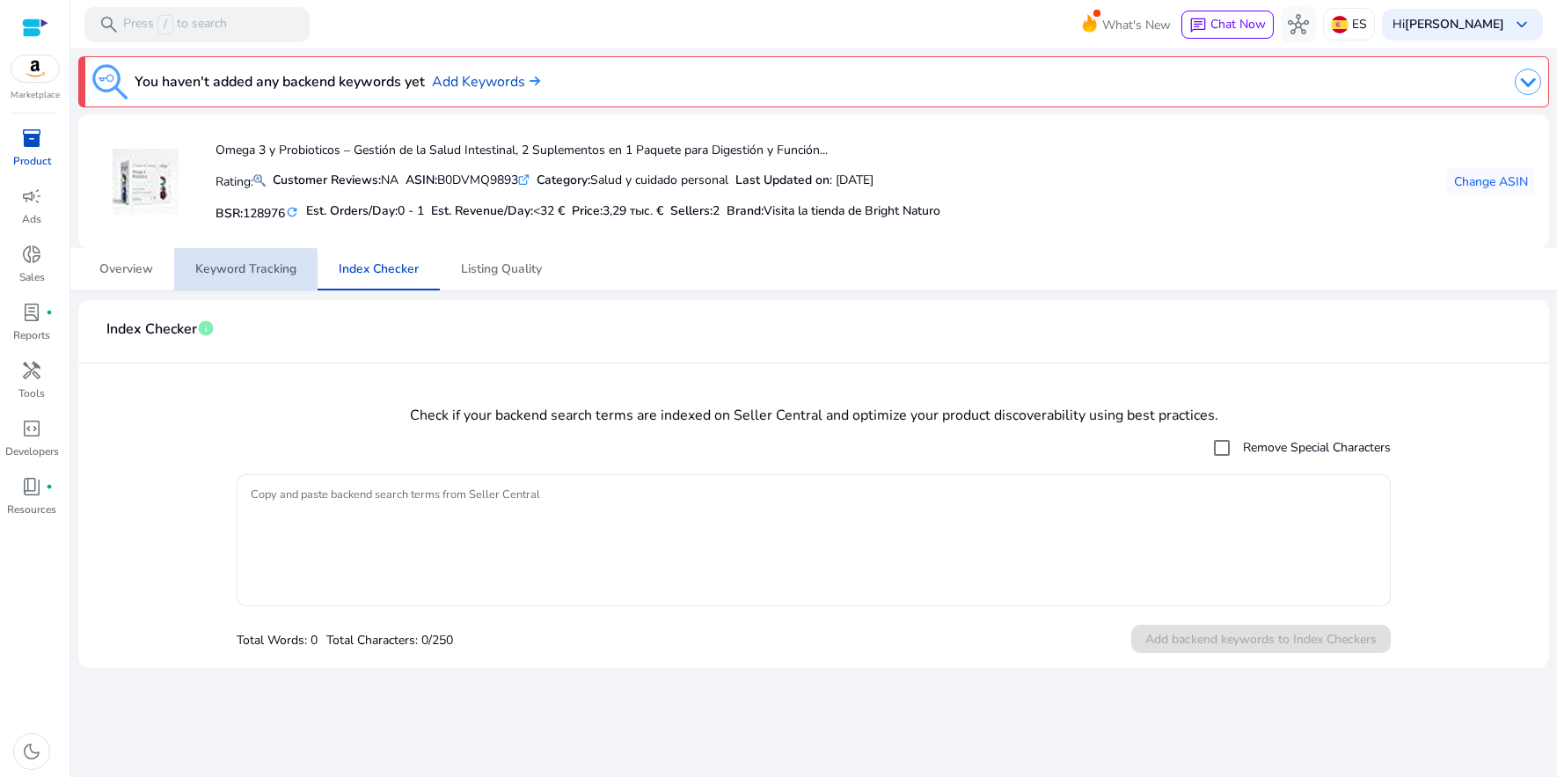
click at [234, 273] on span "Keyword Tracking" at bounding box center [245, 269] width 101 height 12
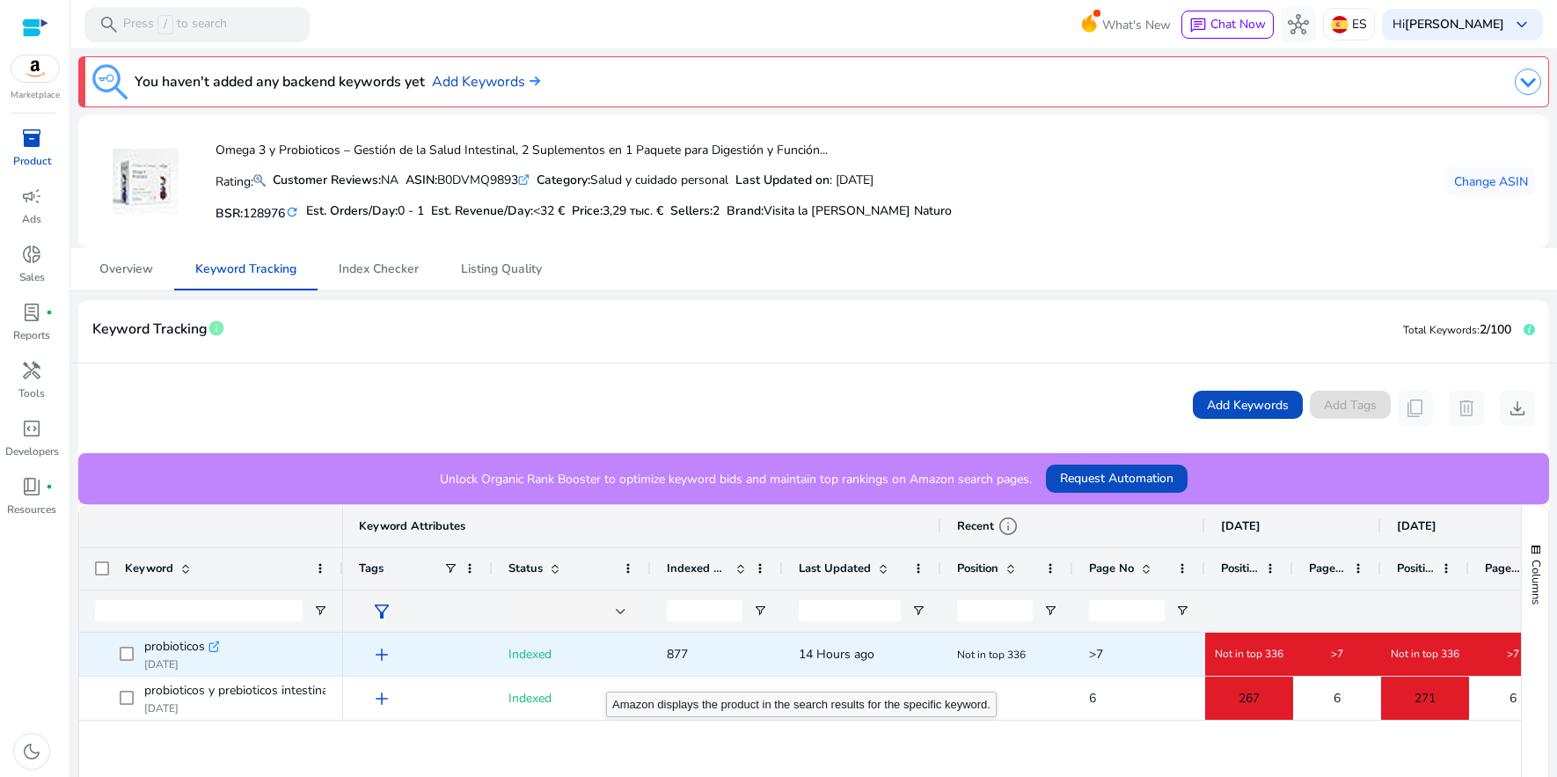
scroll to position [238, 0]
